Goal: Task Accomplishment & Management: Complete application form

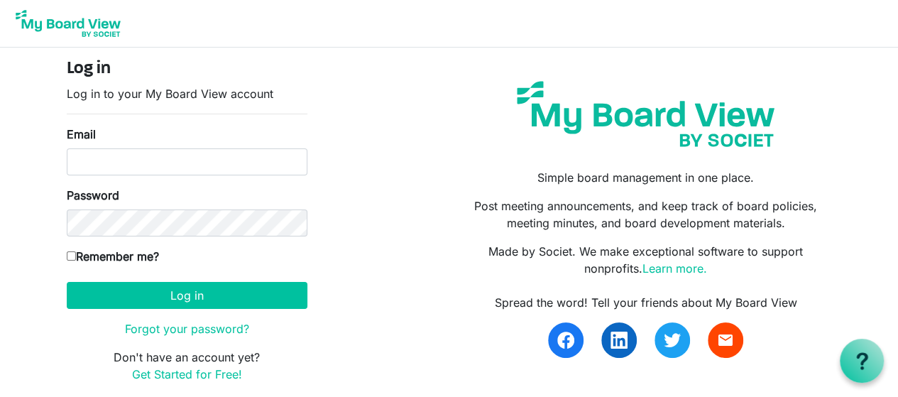
click at [54, 28] on img at bounding box center [68, 24] width 114 height 36
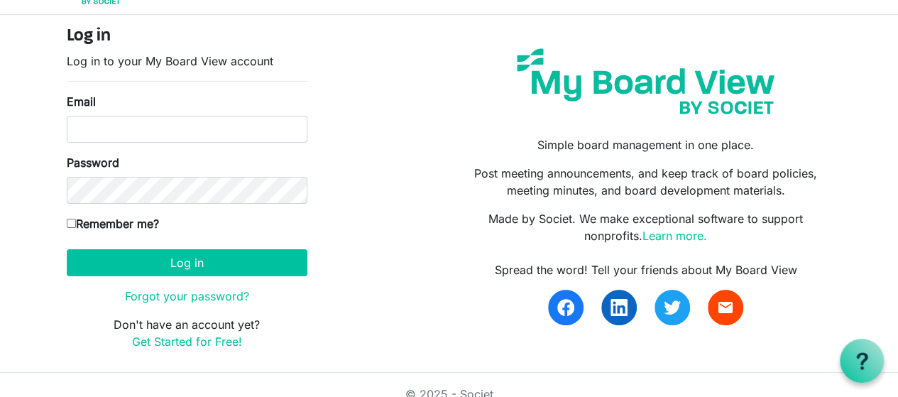
scroll to position [50, 0]
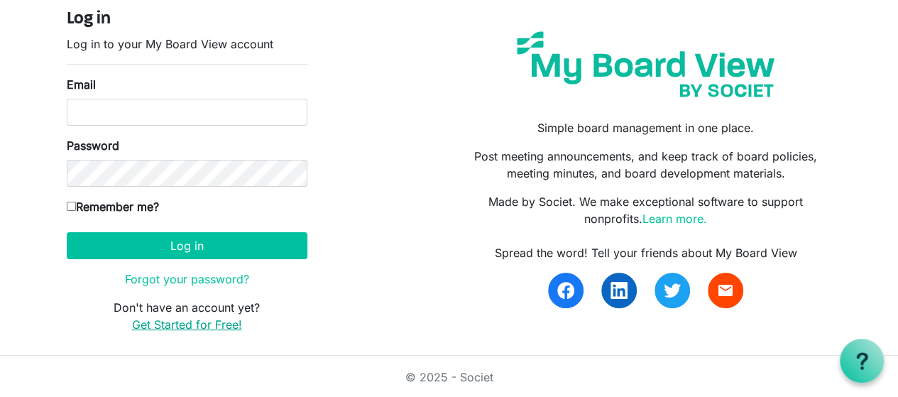
click at [206, 322] on link "Get Started for Free!" at bounding box center [187, 324] width 110 height 14
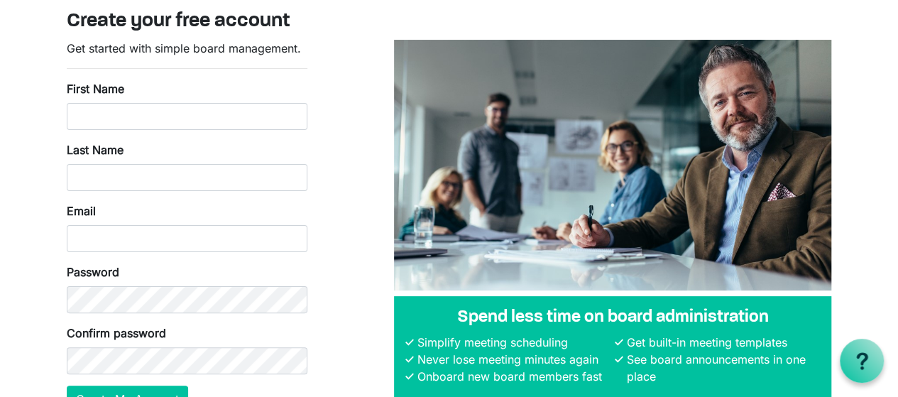
scroll to position [71, 0]
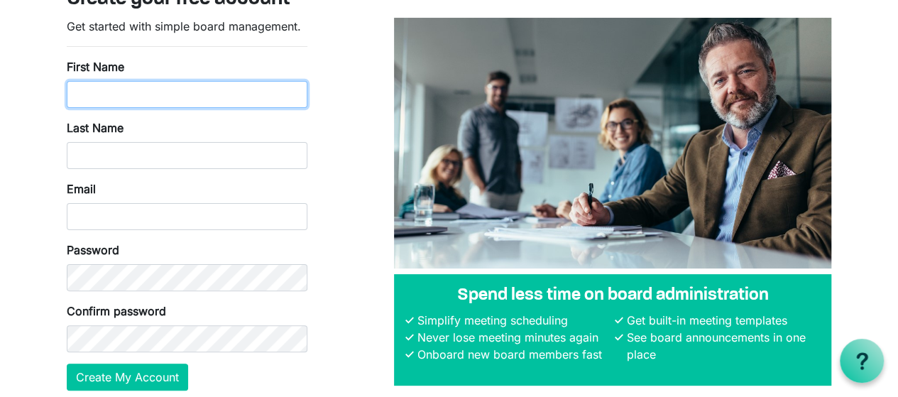
click at [146, 98] on input "First Name" at bounding box center [187, 94] width 241 height 27
type input "[PERSON_NAME]"
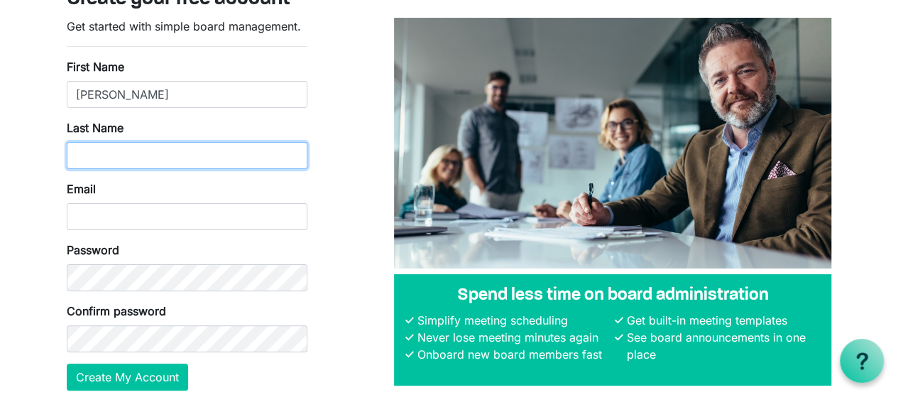
type input "[PERSON_NAME]"
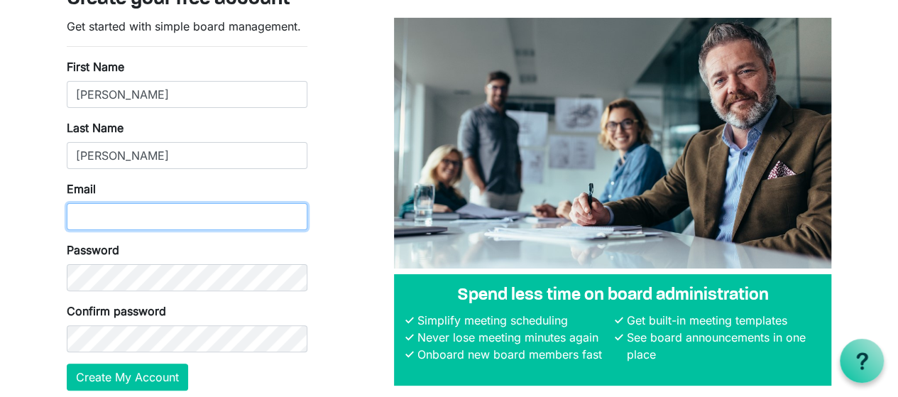
click at [132, 227] on input "Email" at bounding box center [187, 216] width 241 height 27
type input "[PERSON_NAME][EMAIL_ADDRESS][DOMAIN_NAME]"
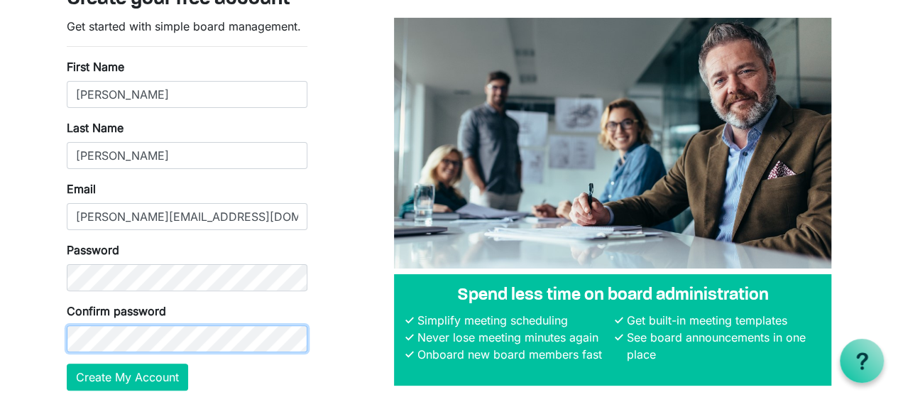
click at [67, 364] on button "Create My Account" at bounding box center [127, 377] width 121 height 27
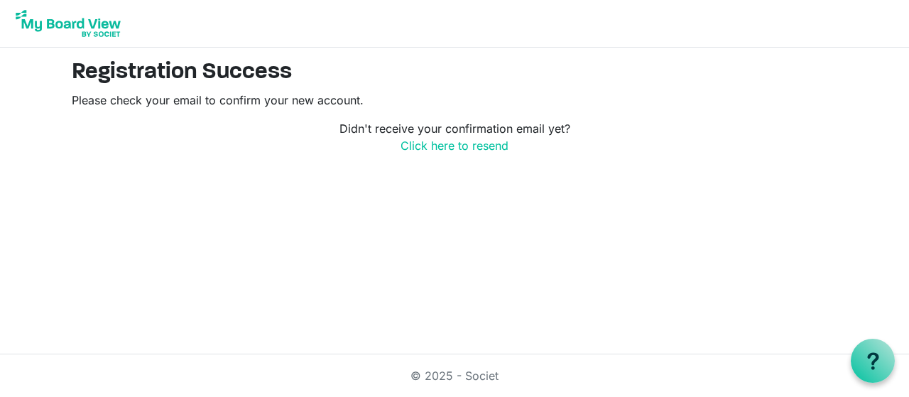
click at [90, 23] on img at bounding box center [68, 24] width 114 height 36
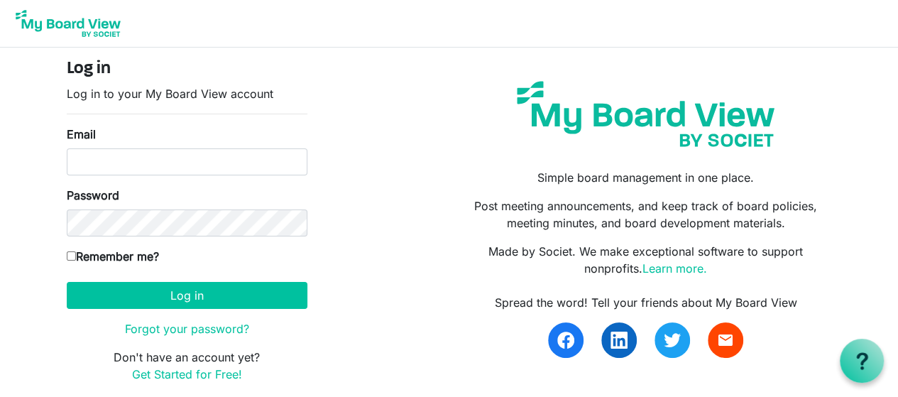
click at [60, 29] on img at bounding box center [68, 24] width 114 height 36
